Goal: Information Seeking & Learning: Learn about a topic

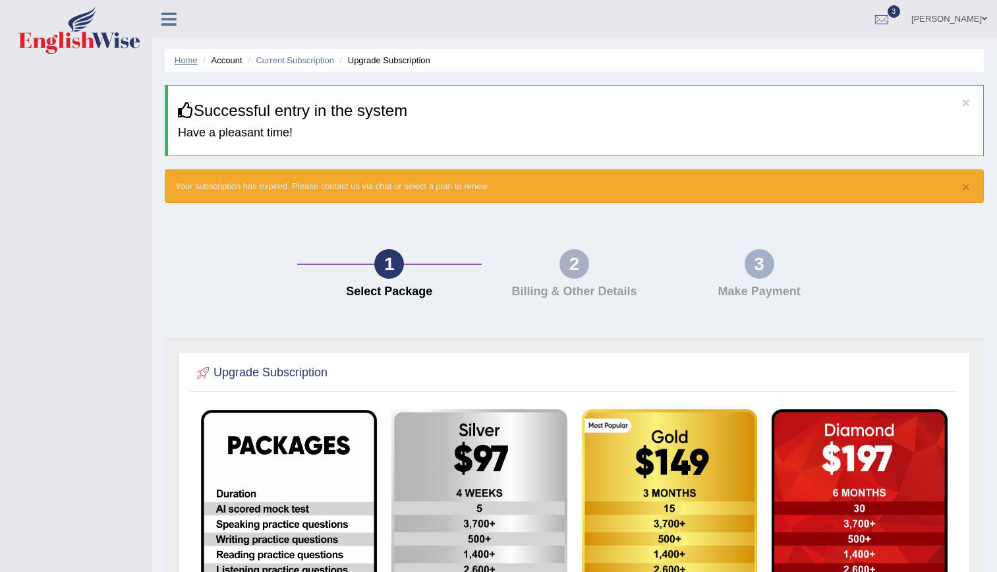
click at [188, 62] on link "Home" at bounding box center [186, 60] width 23 height 10
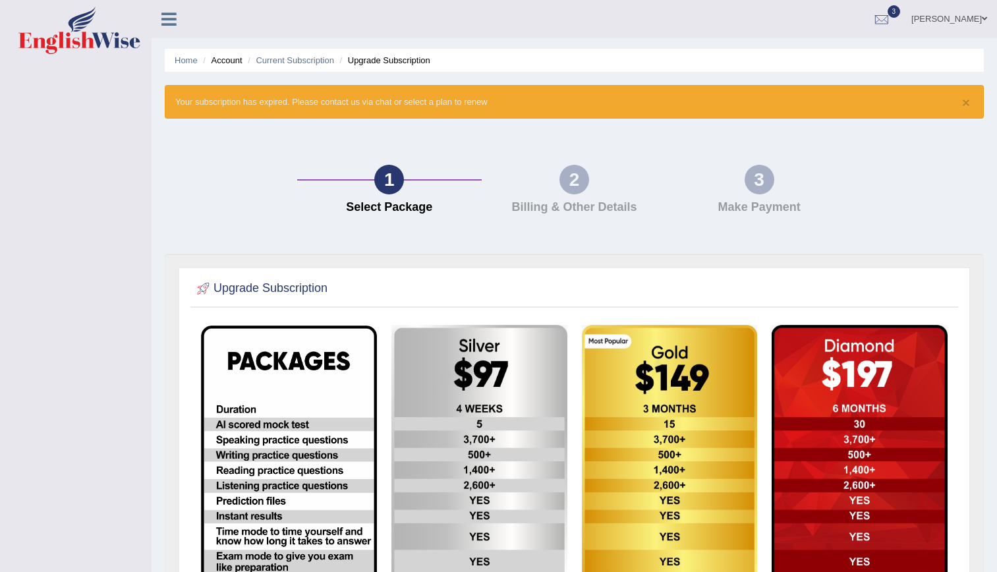
click at [188, 62] on link "Home" at bounding box center [186, 60] width 23 height 10
click at [165, 24] on icon at bounding box center [168, 19] width 15 height 17
click at [186, 61] on link "Home" at bounding box center [186, 60] width 23 height 10
click at [979, 14] on link "Kenia Tecuatl" at bounding box center [949, 17] width 96 height 34
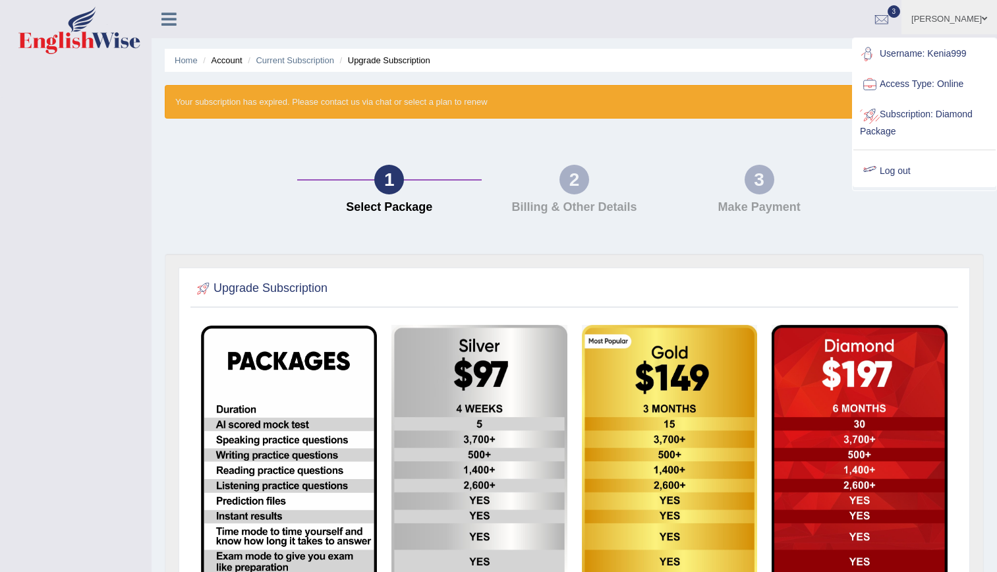
click at [893, 180] on link "Log out" at bounding box center [924, 171] width 142 height 30
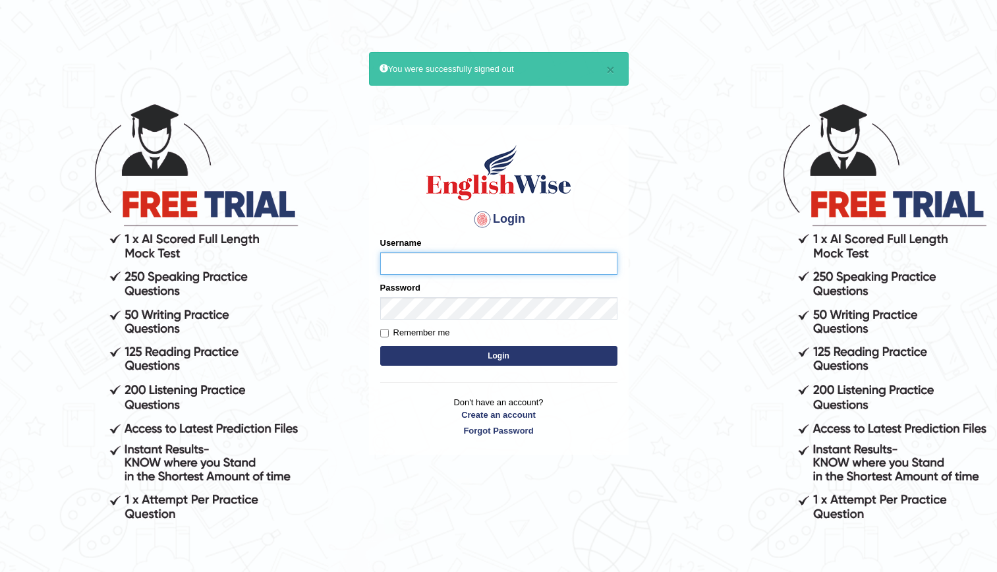
type input "kenia999"
click at [488, 358] on button "Login" at bounding box center [498, 356] width 237 height 20
click at [482, 362] on button "Login" at bounding box center [498, 356] width 237 height 20
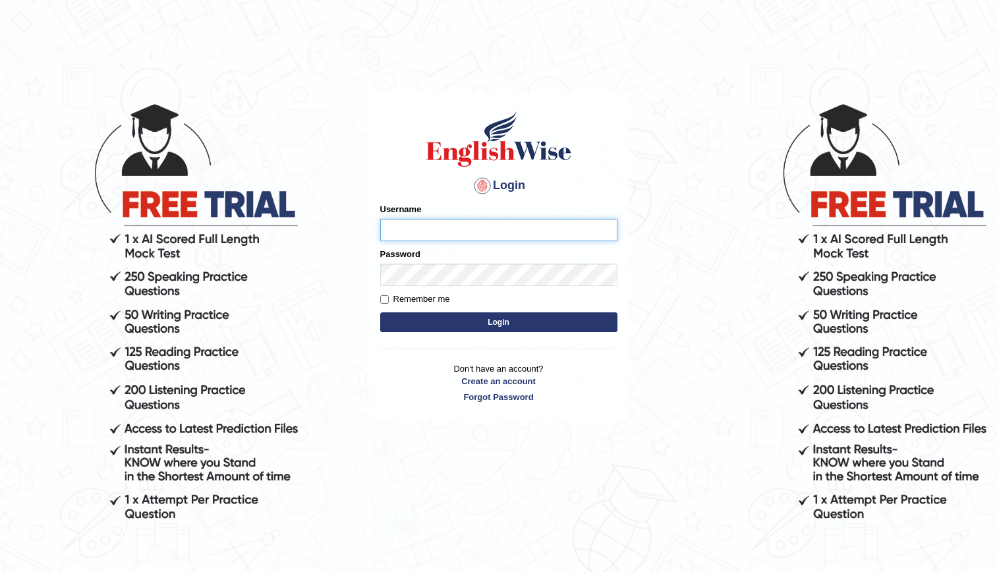
type input "kenia999"
click at [483, 322] on button "Login" at bounding box center [498, 322] width 237 height 20
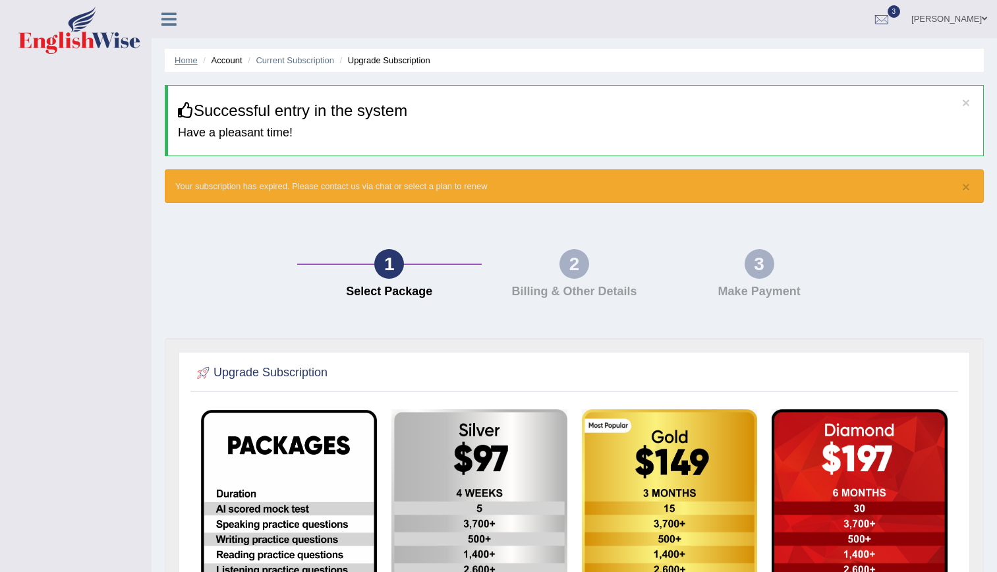
click at [188, 57] on link "Home" at bounding box center [186, 60] width 23 height 10
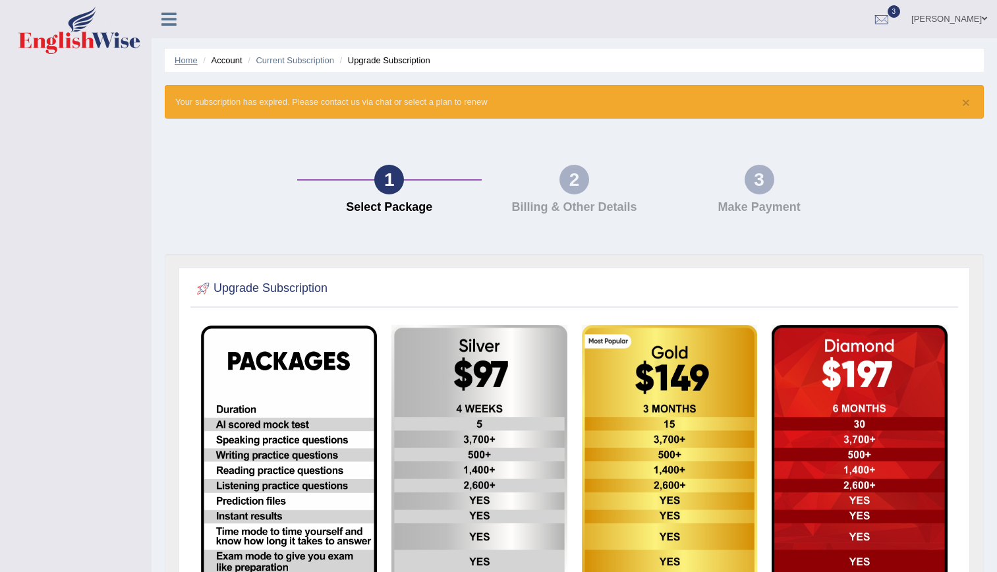
click at [186, 56] on link "Home" at bounding box center [186, 60] width 23 height 10
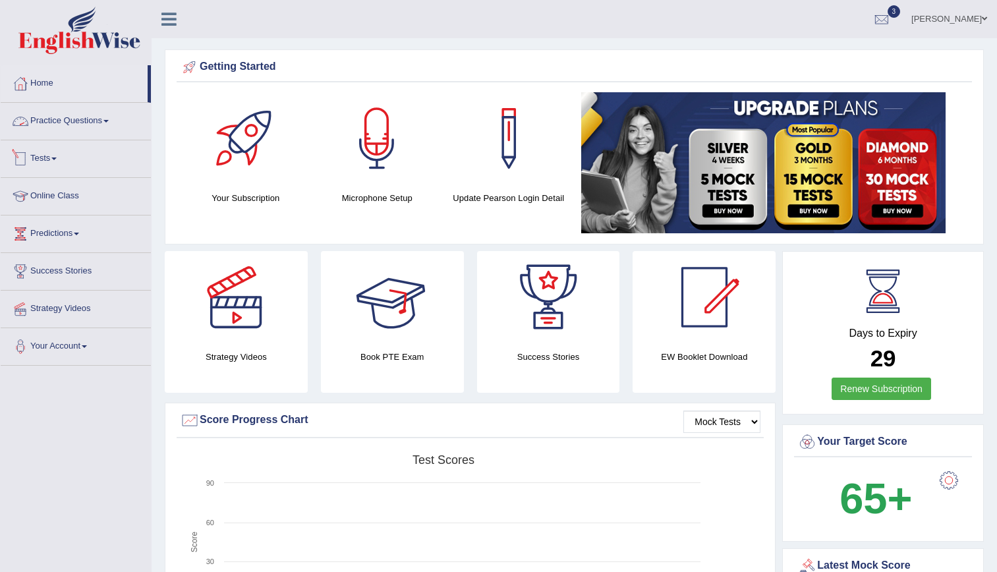
click at [79, 125] on link "Practice Questions" at bounding box center [76, 119] width 150 height 33
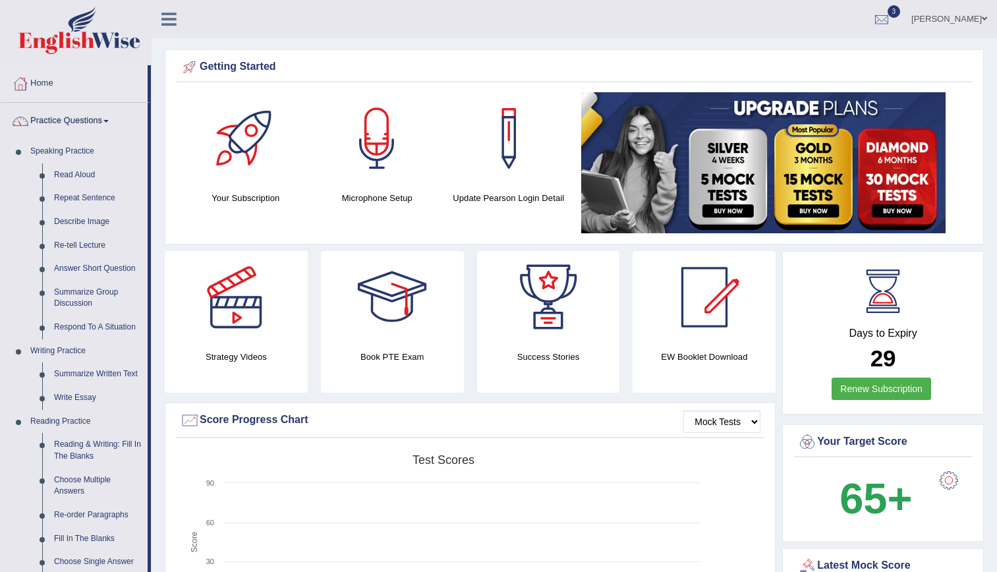
click at [78, 121] on link "Practice Questions" at bounding box center [74, 119] width 147 height 33
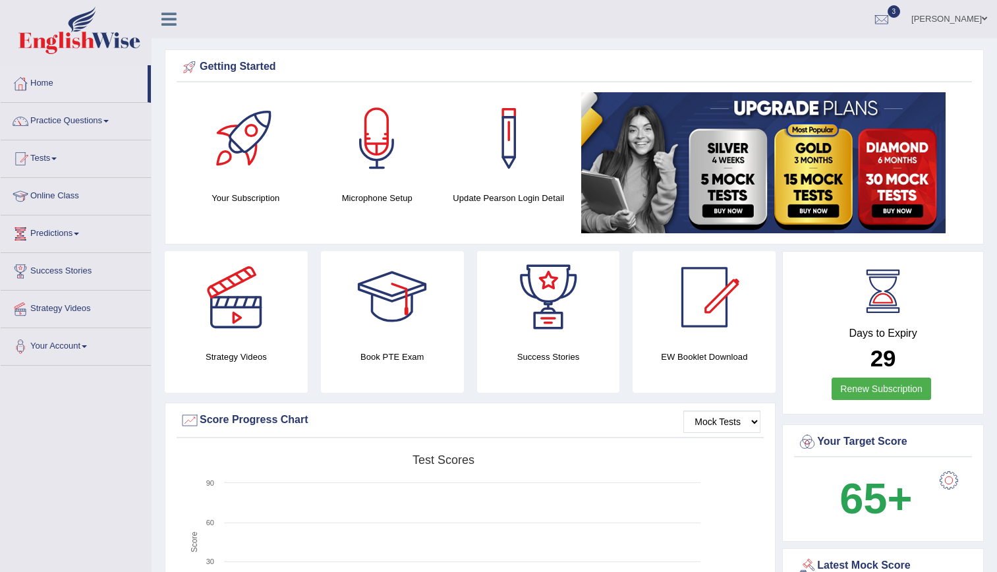
click at [48, 163] on link "Tests" at bounding box center [76, 156] width 150 height 33
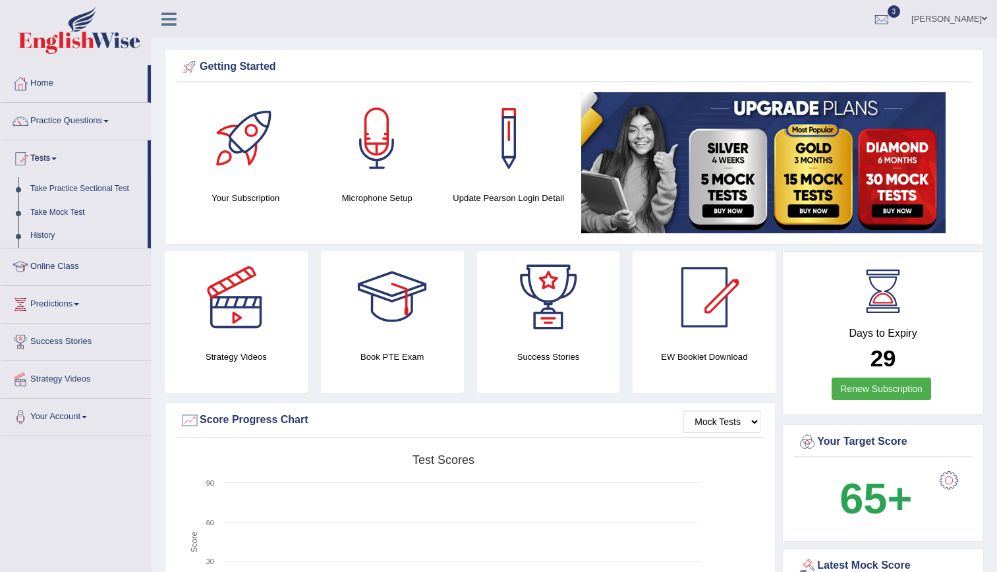
click at [58, 184] on link "Take Practice Sectional Test" at bounding box center [85, 189] width 123 height 24
